Goal: Find specific page/section: Find specific page/section

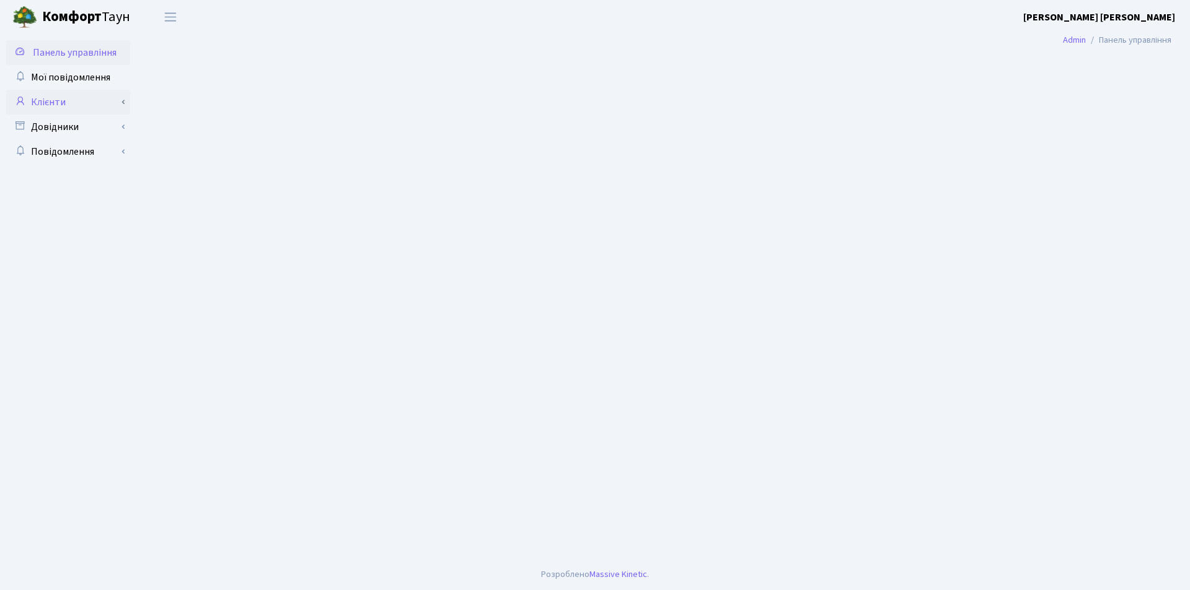
click at [44, 105] on link "Клієнти" at bounding box center [68, 102] width 124 height 25
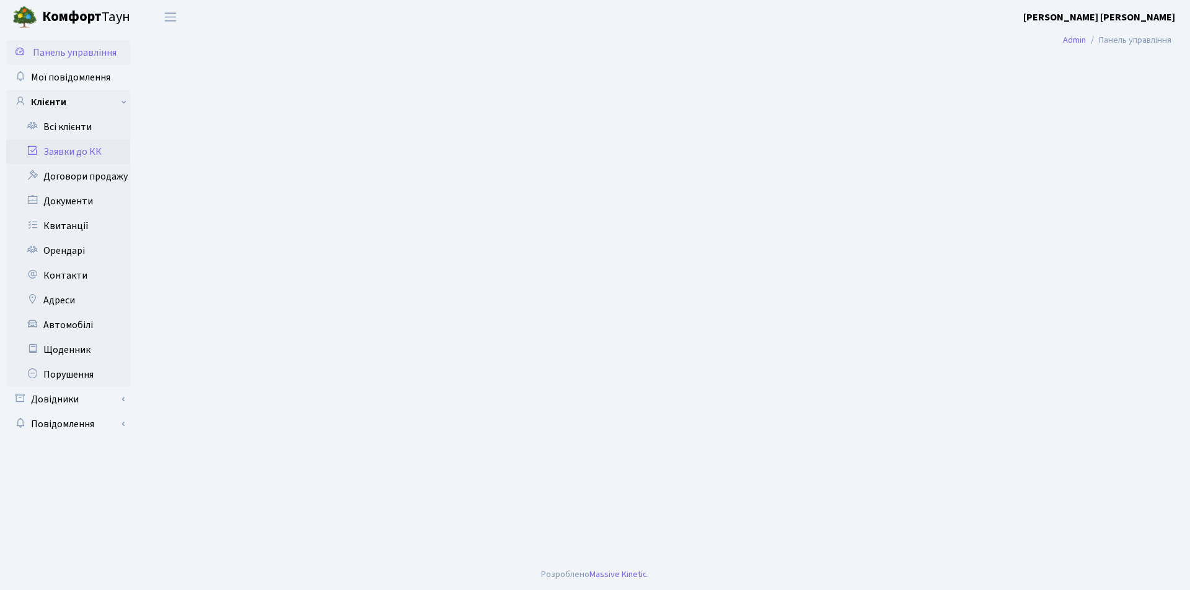
click at [31, 149] on icon at bounding box center [32, 150] width 12 height 12
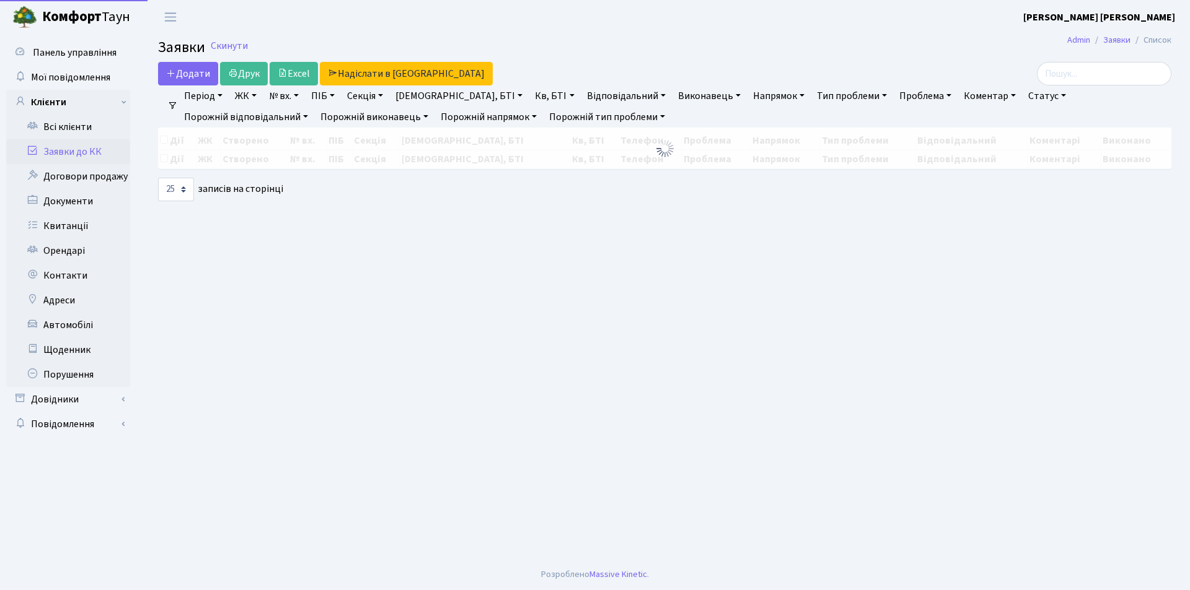
select select "25"
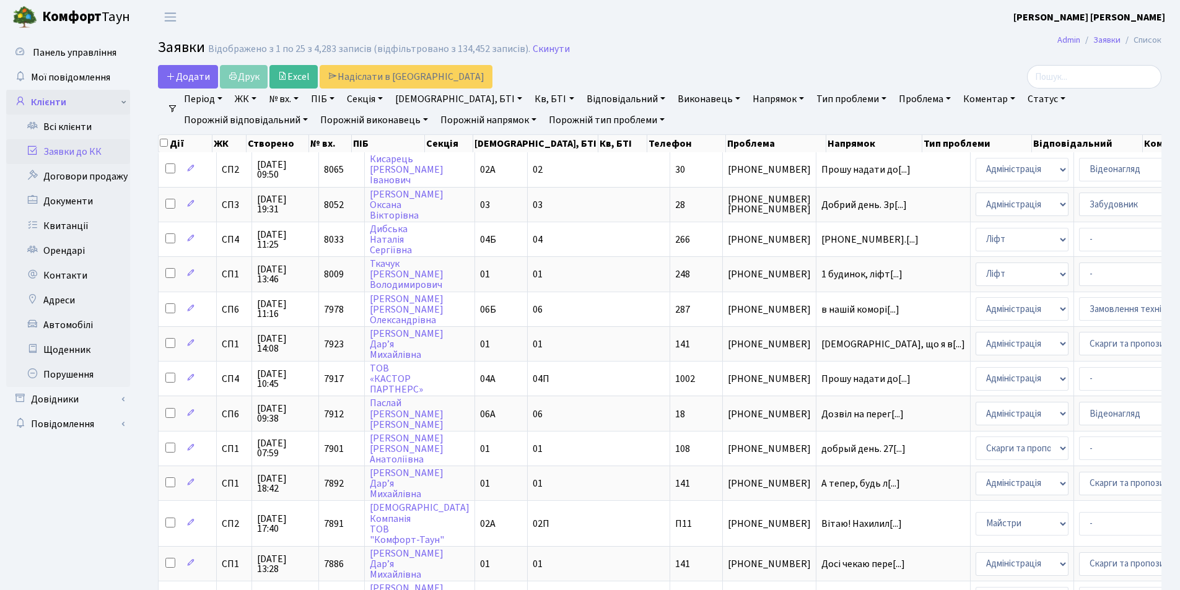
click at [55, 106] on link "Клієнти" at bounding box center [68, 102] width 124 height 25
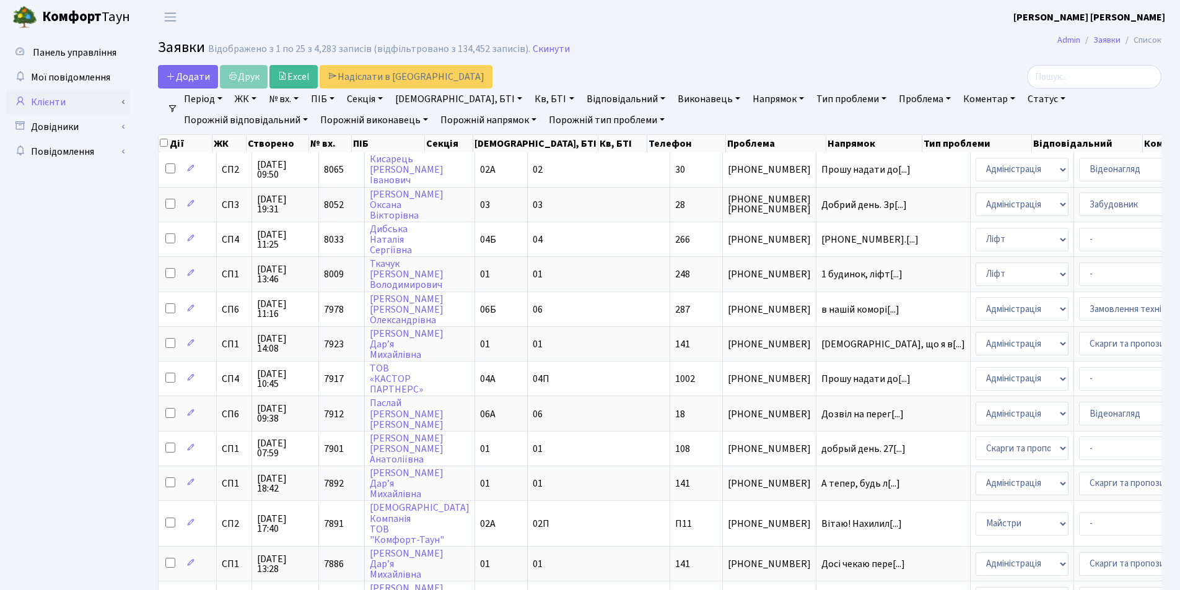
click at [39, 101] on link "Клієнти" at bounding box center [68, 102] width 124 height 25
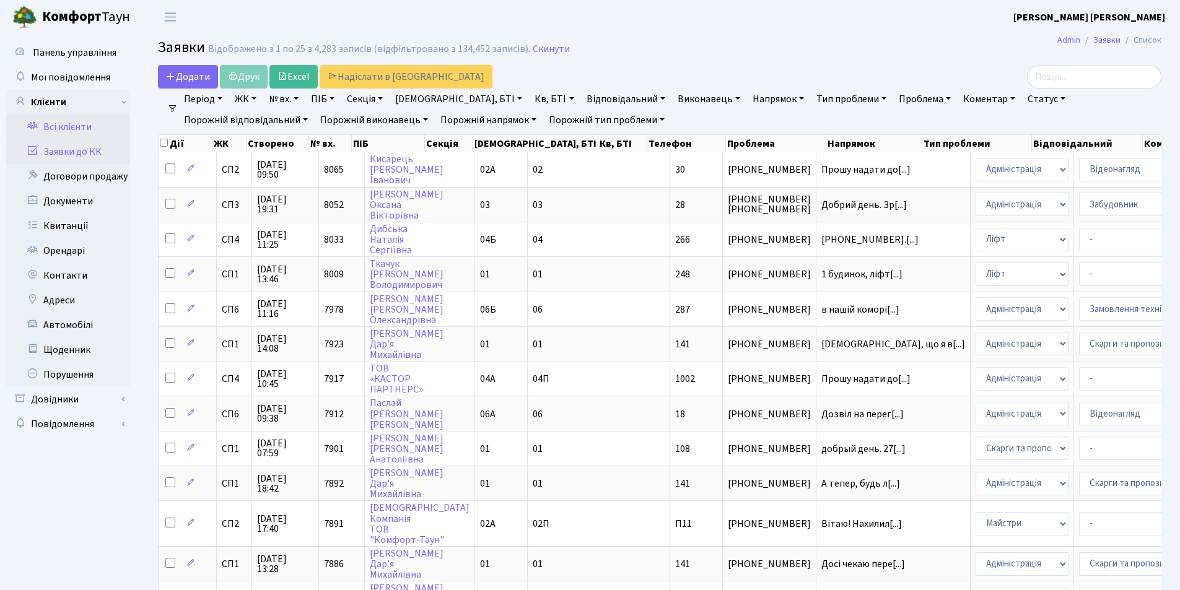
click at [33, 125] on icon at bounding box center [32, 126] width 12 height 12
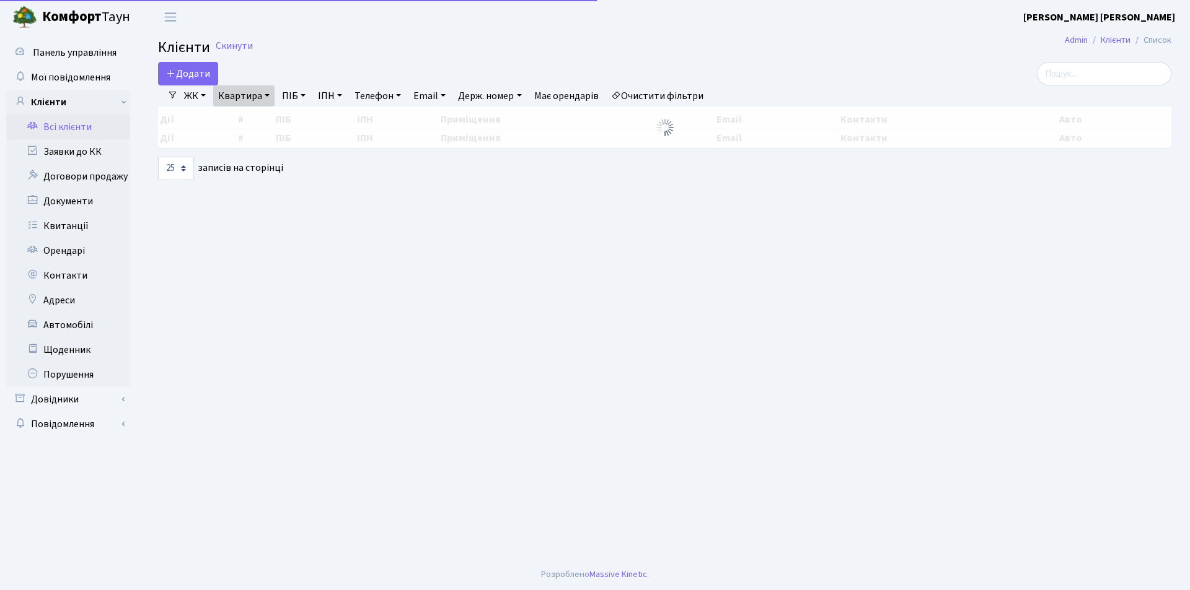
select select "25"
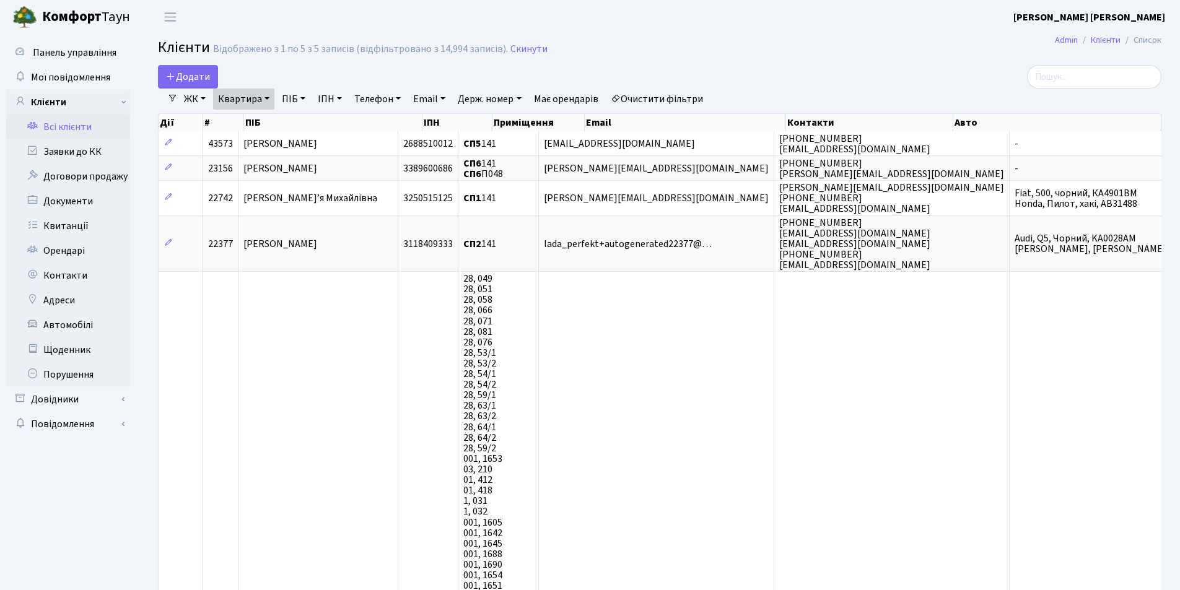
click at [269, 98] on link "Квартира" at bounding box center [243, 99] width 61 height 21
click at [257, 120] on input "141" at bounding box center [250, 124] width 72 height 24
type input "1"
type input "79"
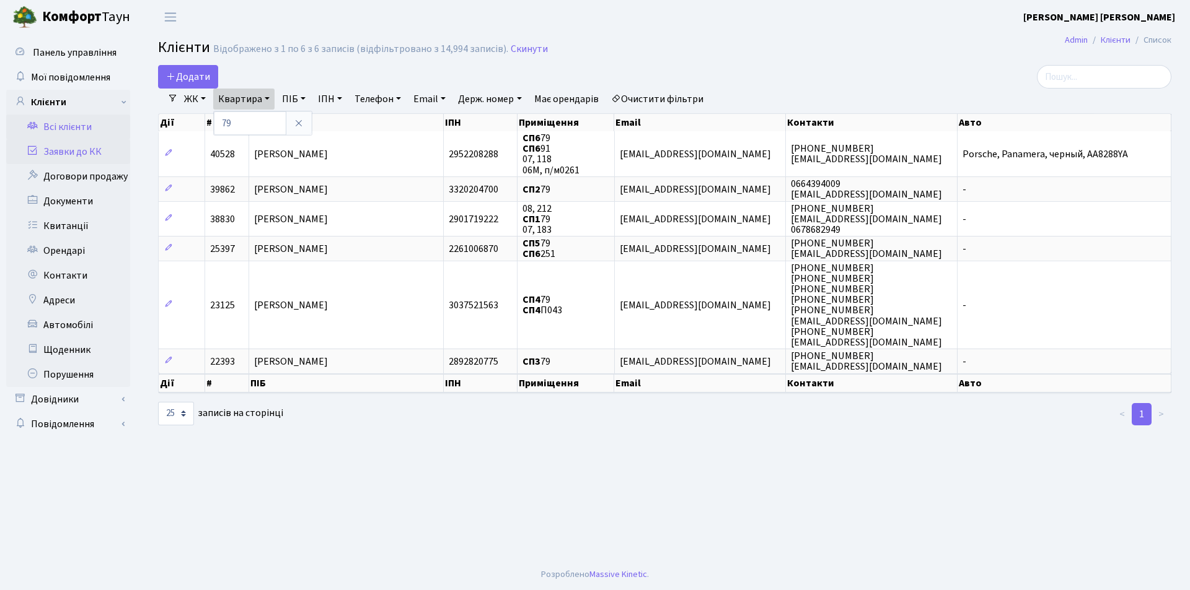
click at [53, 151] on link "Заявки до КК" at bounding box center [68, 151] width 124 height 25
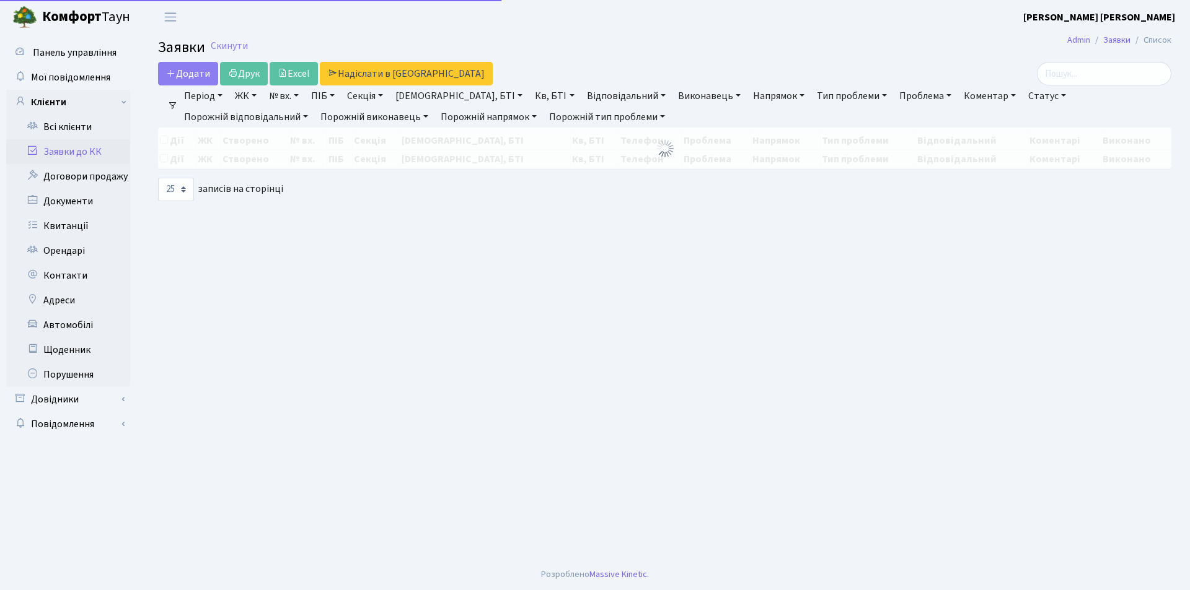
select select "25"
